Goal: Ask a question

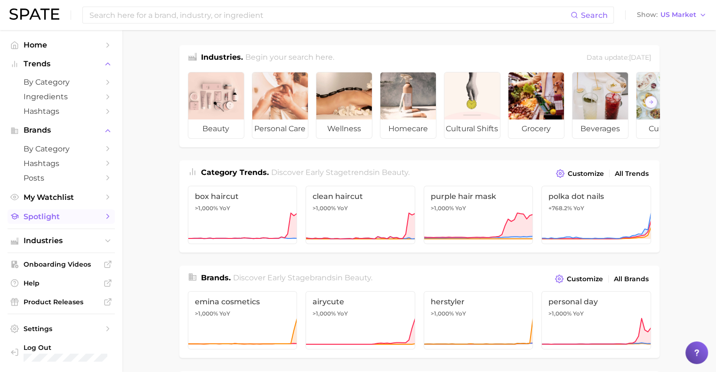
click at [51, 221] on span "Spotlight" at bounding box center [61, 216] width 75 height 9
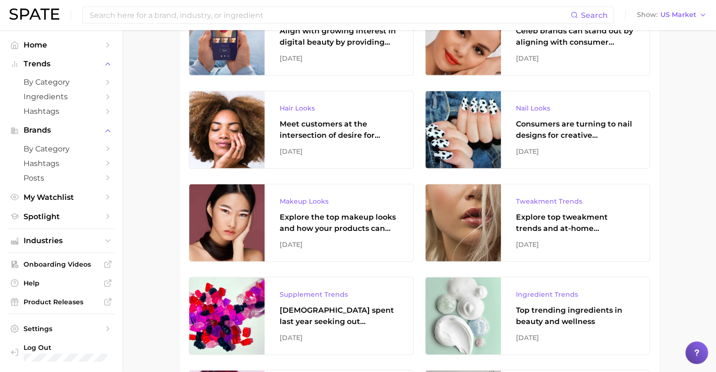
scroll to position [6467, 0]
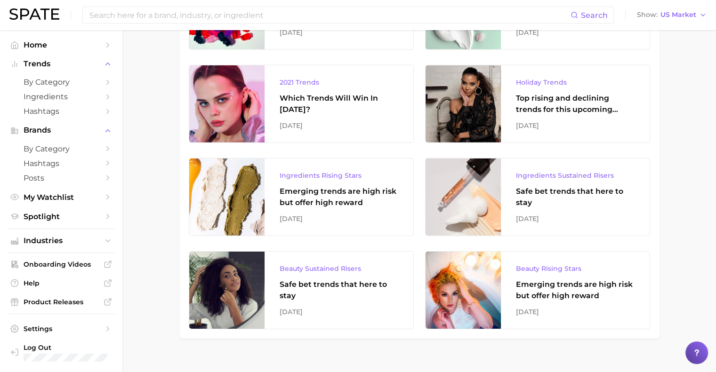
click at [691, 356] on div at bounding box center [696, 353] width 23 height 23
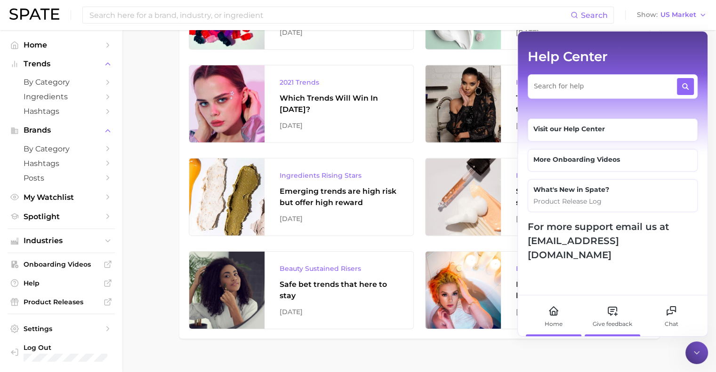
click at [617, 313] on icon at bounding box center [612, 310] width 11 height 11
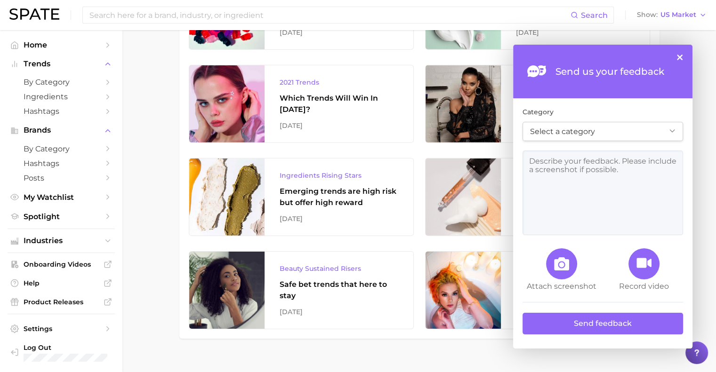
click at [677, 59] on button "×" at bounding box center [680, 58] width 6 height 6
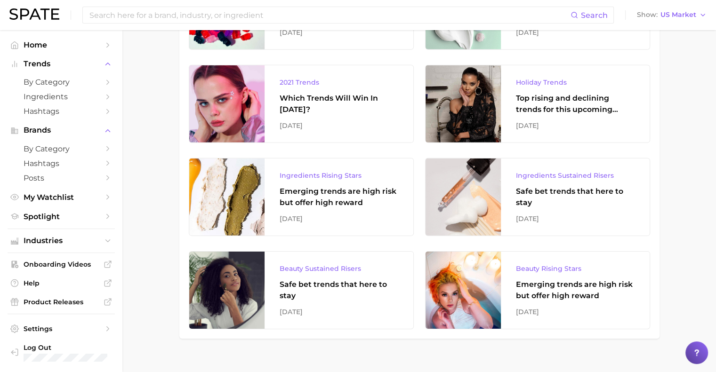
click at [690, 346] on div at bounding box center [696, 353] width 23 height 23
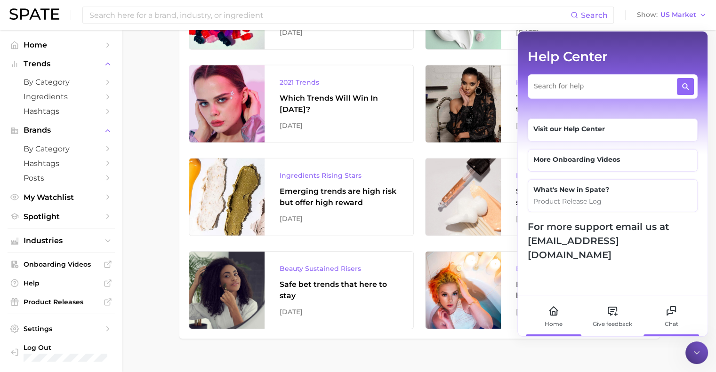
click at [665, 319] on div "Chat" at bounding box center [671, 316] width 52 height 41
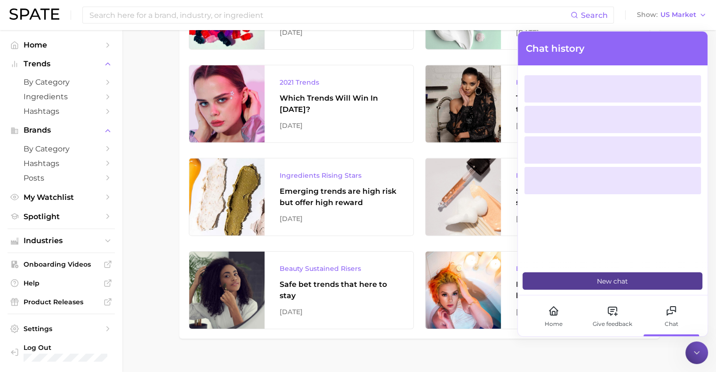
click at [612, 288] on button "New chat" at bounding box center [612, 281] width 180 height 17
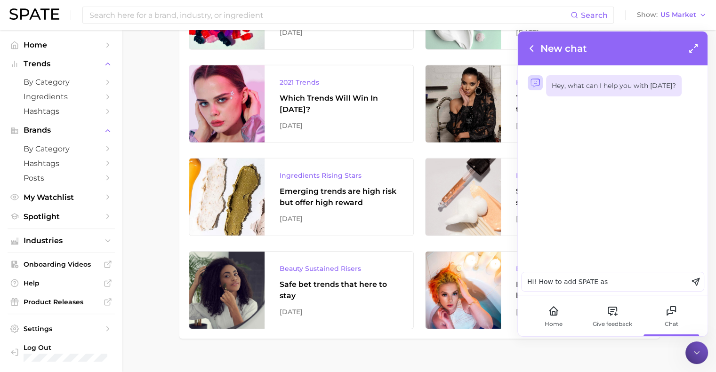
click at [568, 282] on textarea "Hi! How to add SPATE as" at bounding box center [604, 282] width 166 height 19
click at [625, 285] on textarea "Hi! How to quote SPATE as" at bounding box center [604, 282] width 166 height 19
click at [597, 282] on textarea "Hi! How to quote SPATE as a source" at bounding box center [604, 282] width 166 height 19
click at [653, 284] on textarea "Hi! How to quote SPATE report as a source" at bounding box center [604, 282] width 166 height 19
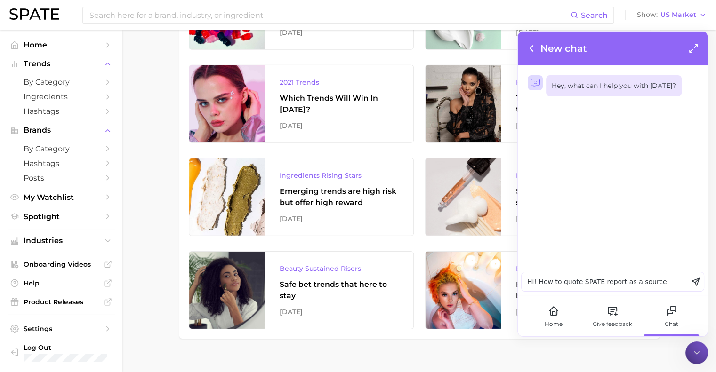
type textarea "Hi! How to quote SPATE report as a source?"
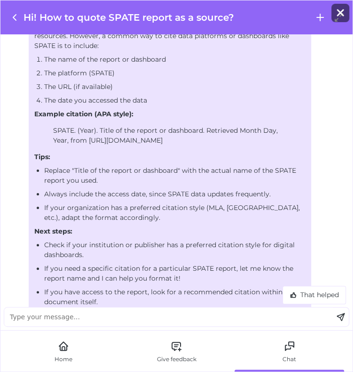
scroll to position [80, 0]
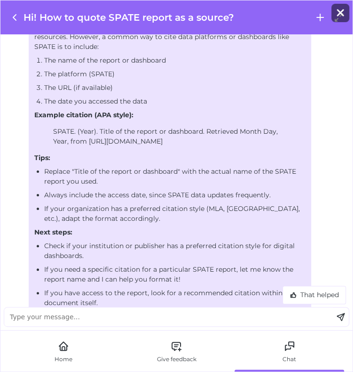
drag, startPoint x: 84, startPoint y: 141, endPoint x: 134, endPoint y: 142, distance: 49.4
click at [134, 142] on p "SPATE. (Year). Title of the report or dashboard. Retrieved Month Day, Year, fro…" at bounding box center [170, 137] width 234 height 20
click at [110, 141] on p "SPATE. (Year). Title of the report or dashboard. Retrieved Month Day, Year, fro…" at bounding box center [170, 137] width 234 height 20
click at [111, 141] on p "SPATE. (Year). Title of the report or dashboard. Retrieved Month Day, Year, fro…" at bounding box center [170, 137] width 234 height 20
drag, startPoint x: 88, startPoint y: 140, endPoint x: 145, endPoint y: 141, distance: 57.9
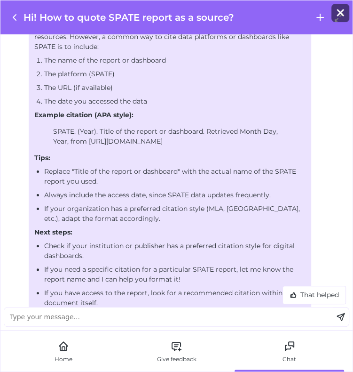
click at [145, 141] on p "SPATE. (Year). Title of the report or dashboard. Retrieved Month Day, Year, fro…" at bounding box center [170, 137] width 234 height 20
